Goal: Information Seeking & Learning: Learn about a topic

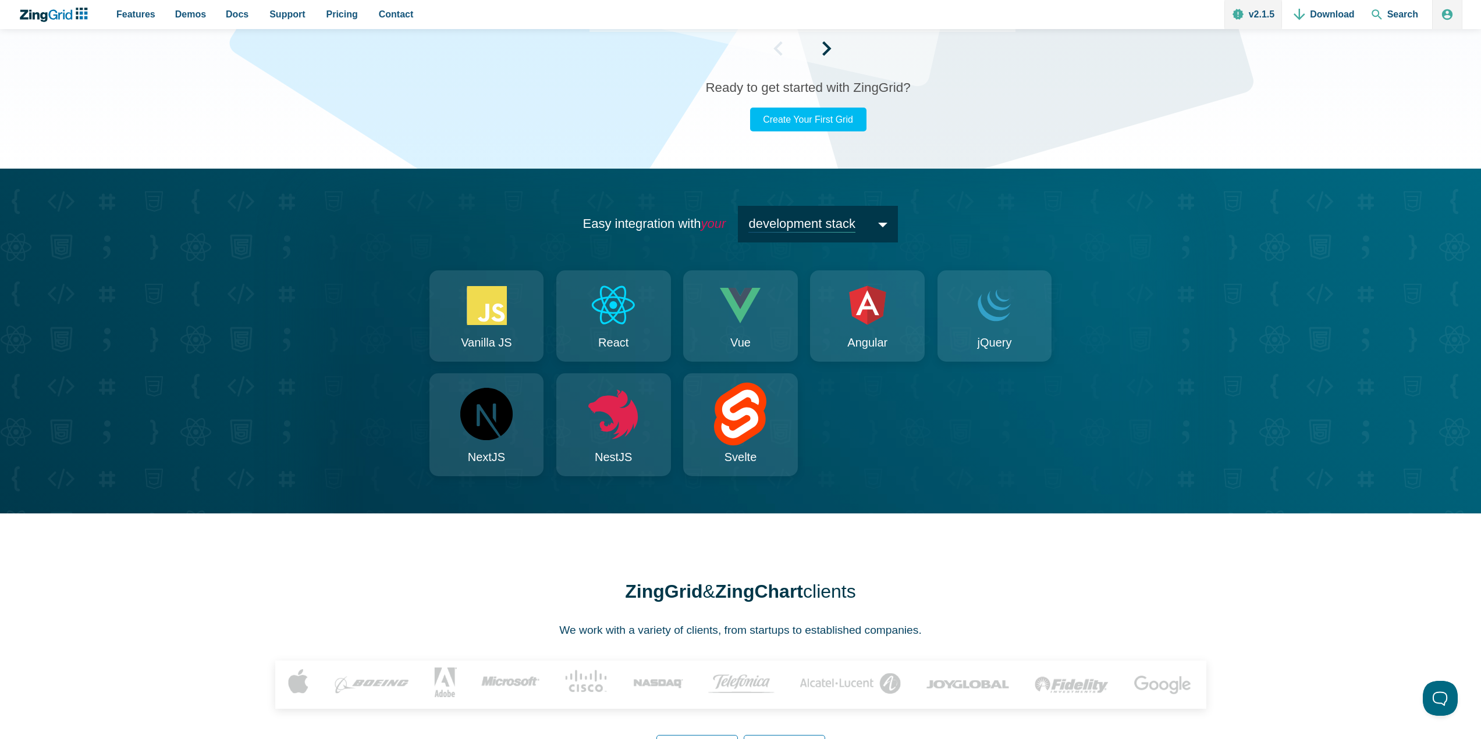
scroll to position [873, 0]
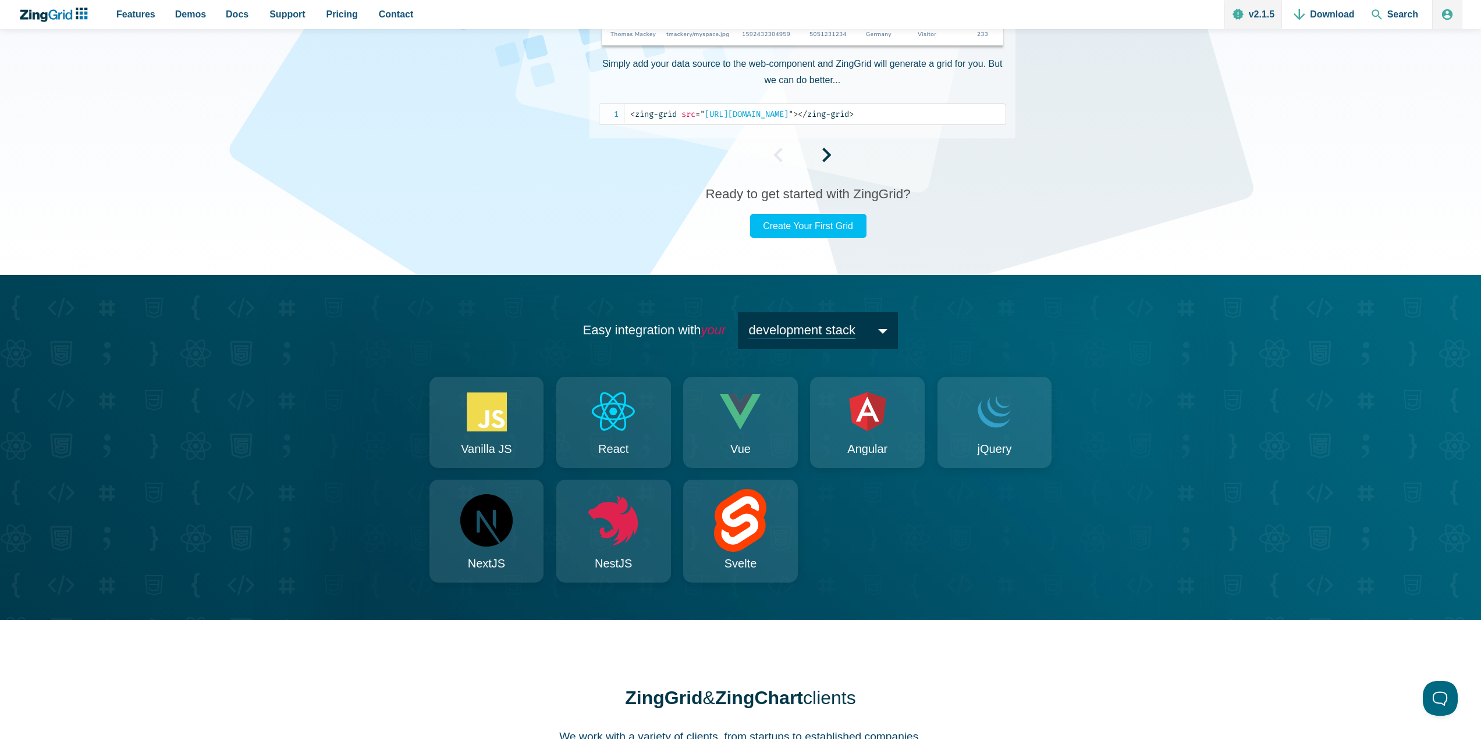
click at [855, 327] on span "development stack" at bounding box center [818, 330] width 160 height 37
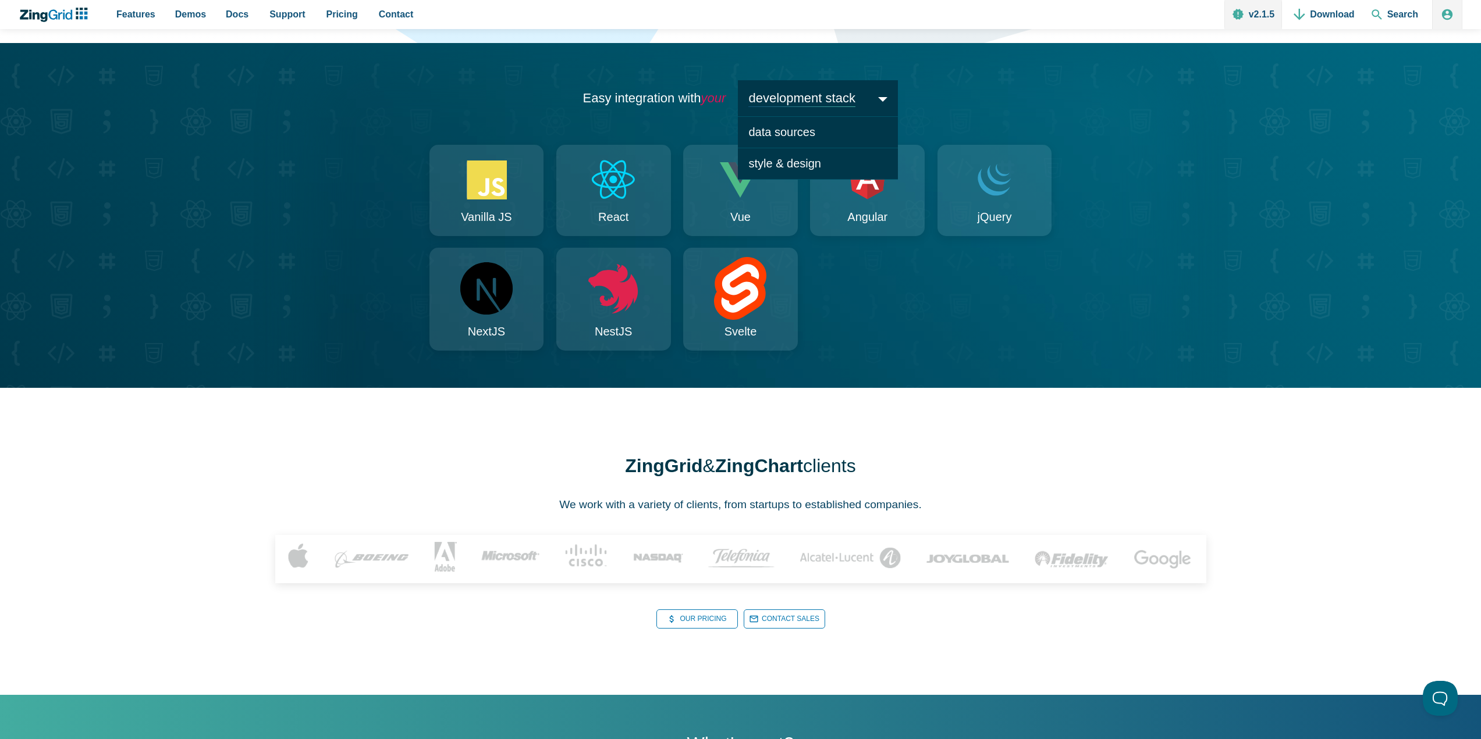
scroll to position [1338, 0]
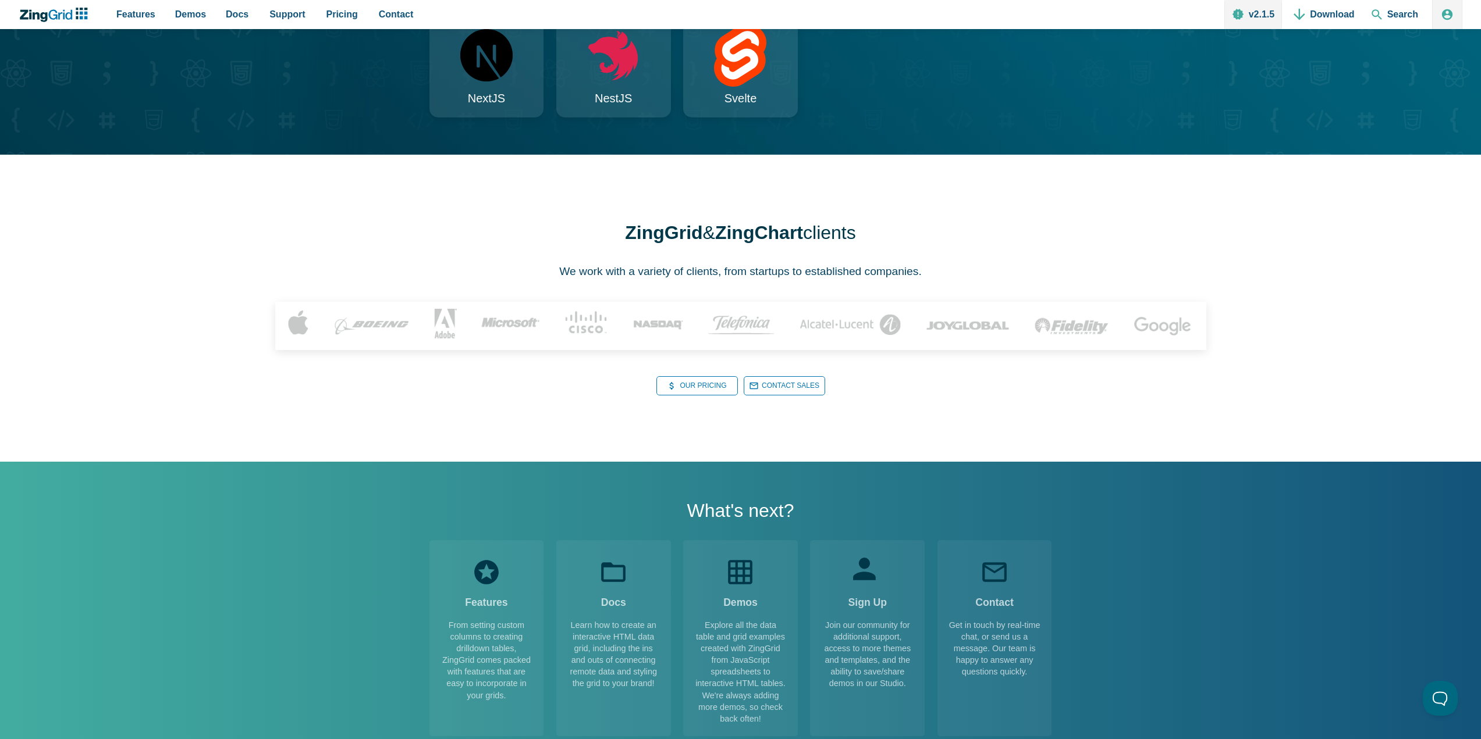
click at [1026, 212] on div "ZingGrid & [PERSON_NAME] clients We work with a variety of clients, from startu…" at bounding box center [740, 308] width 931 height 307
click at [698, 382] on link "Our Pricing Our Pricing" at bounding box center [696, 385] width 81 height 19
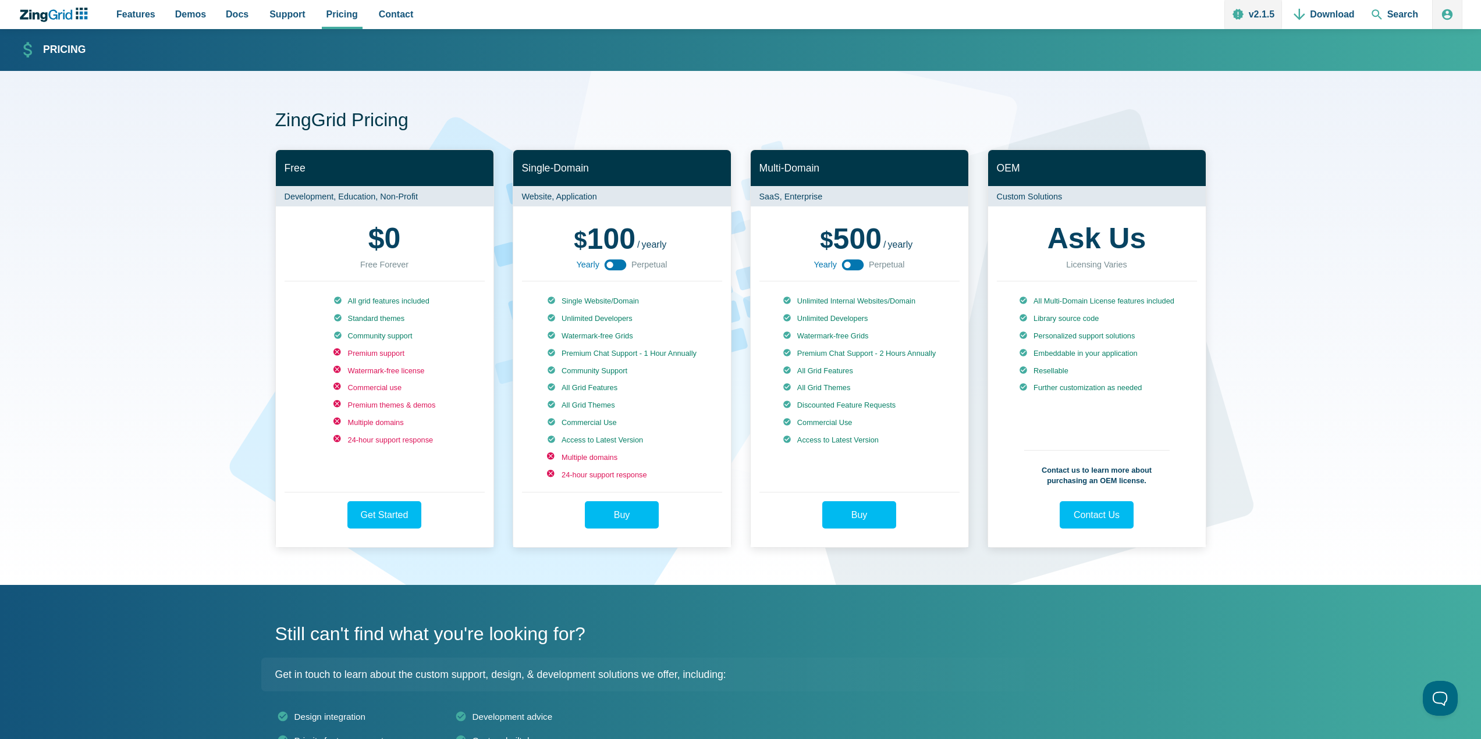
click at [852, 264] on use "App Content" at bounding box center [853, 264] width 22 height 11
click at [852, 268] on use "App Content" at bounding box center [853, 264] width 22 height 11
